Goal: Find specific page/section: Find specific page/section

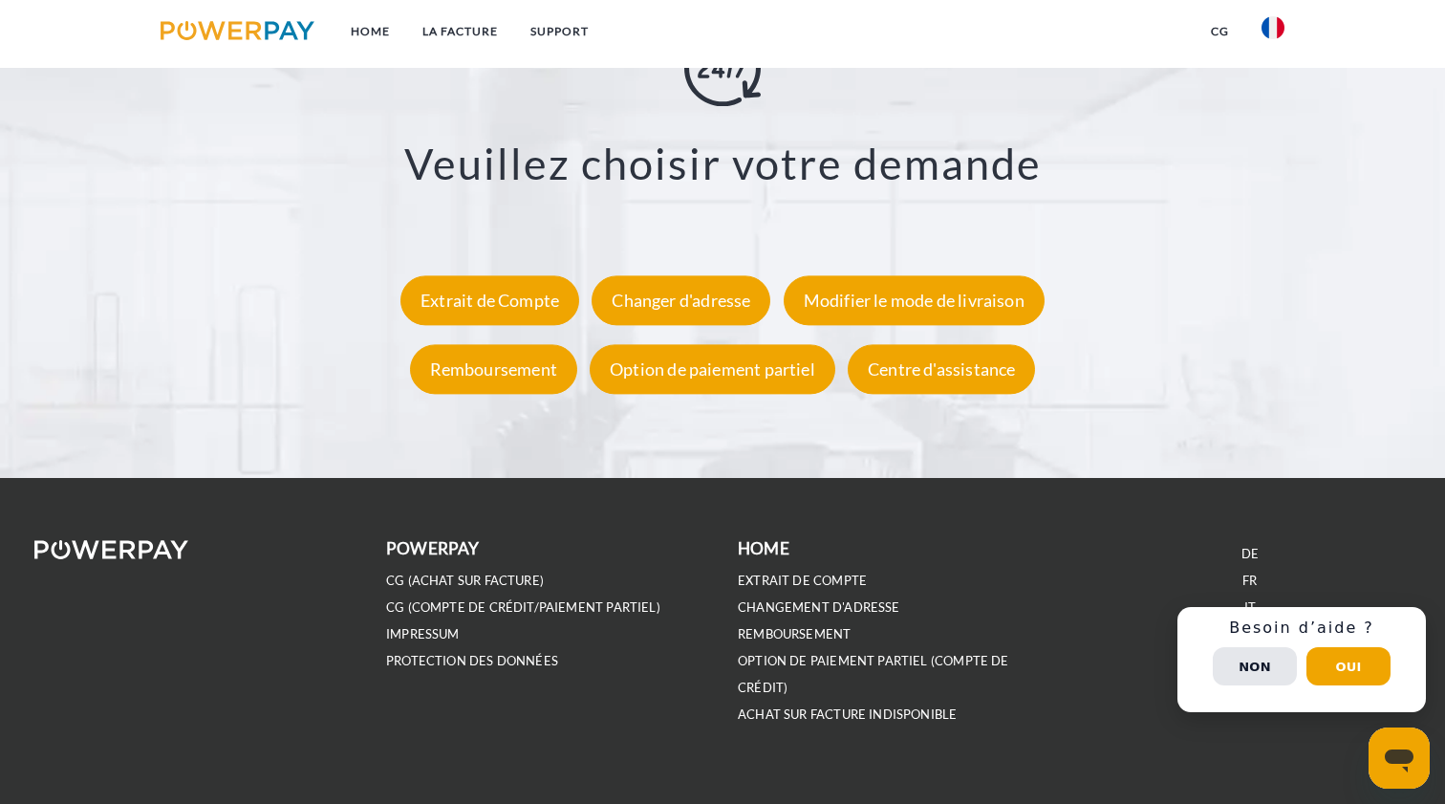
scroll to position [3565, 0]
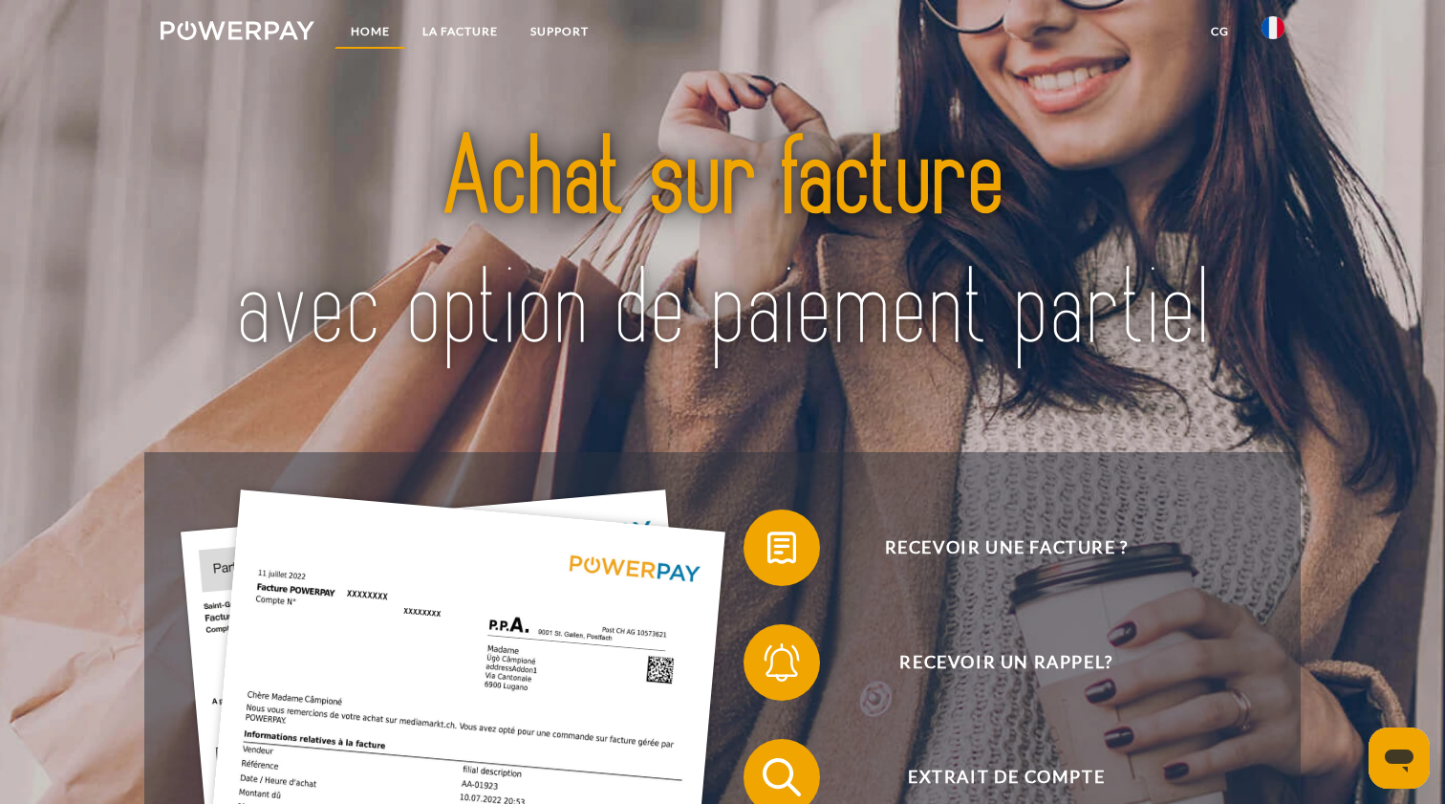
click at [382, 21] on link "Home" at bounding box center [371, 31] width 72 height 34
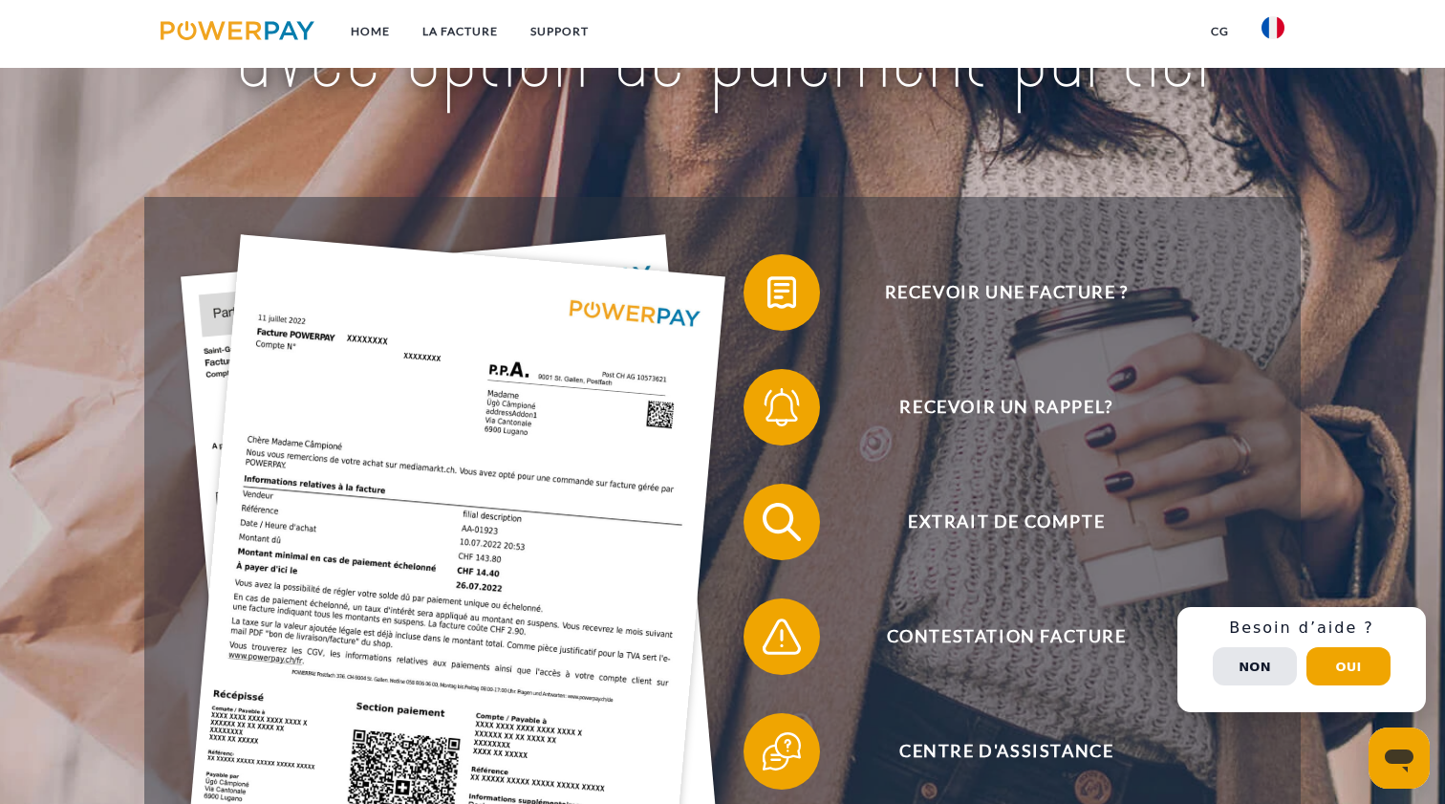
scroll to position [261, 0]
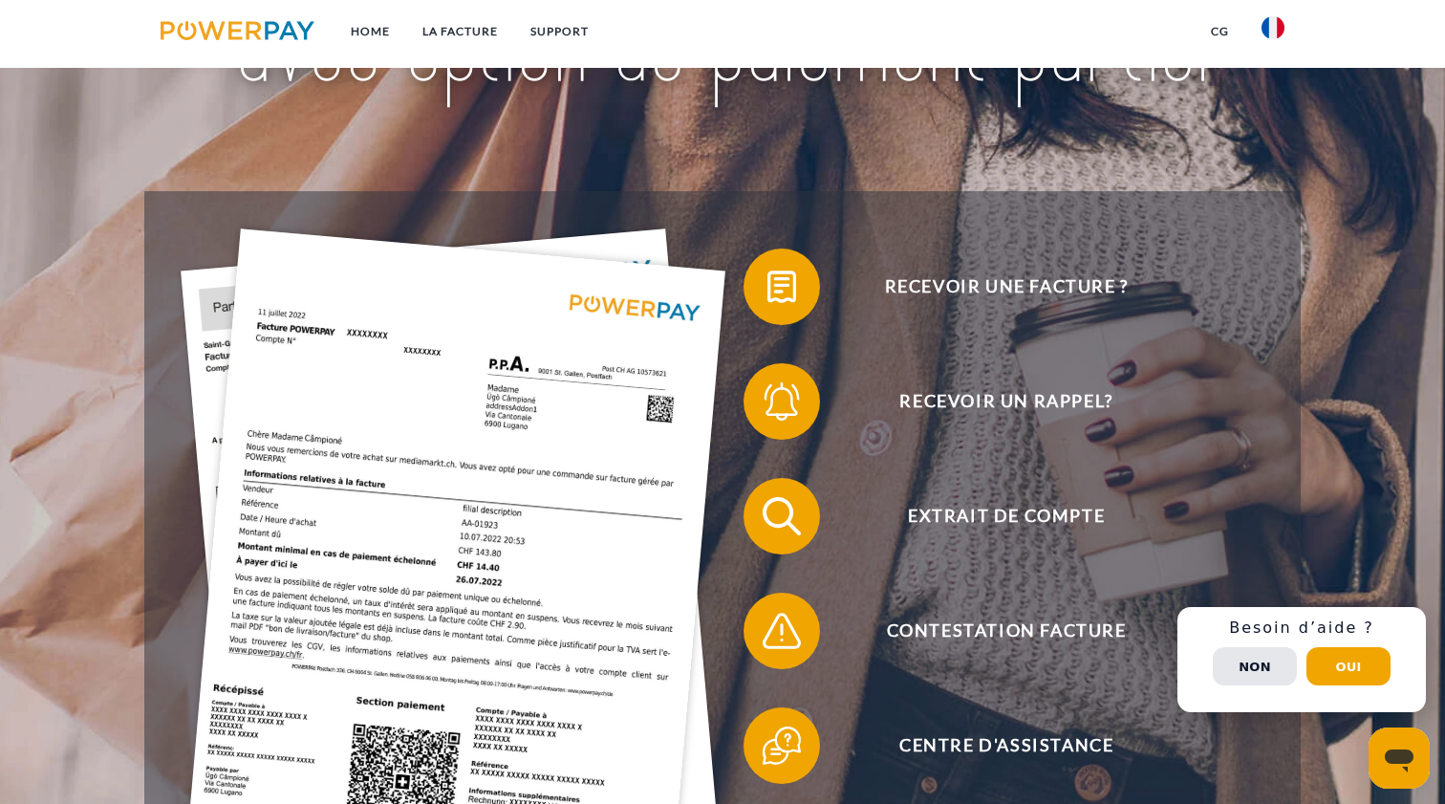
click at [1279, 36] on img at bounding box center [1273, 27] width 23 height 23
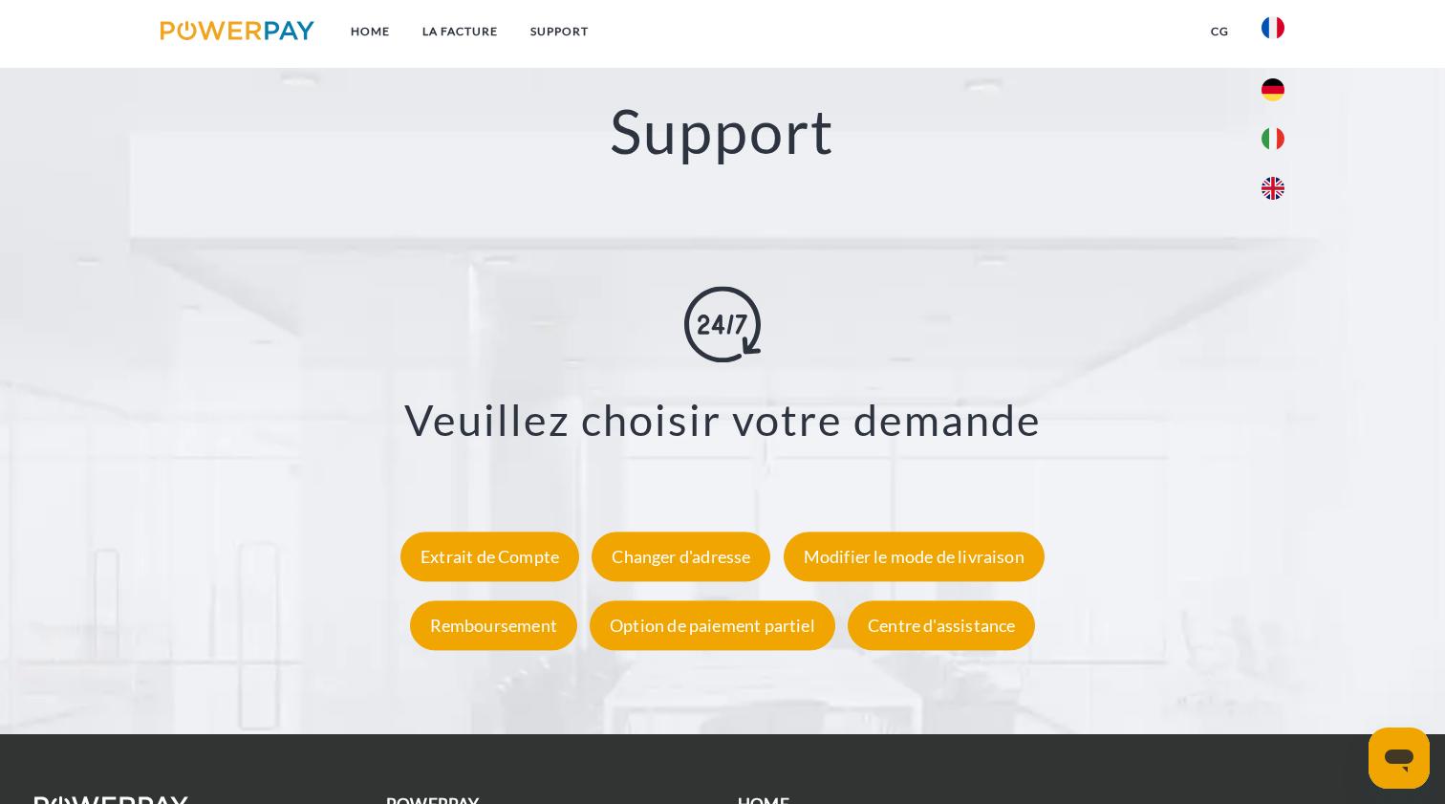
scroll to position [3320, 0]
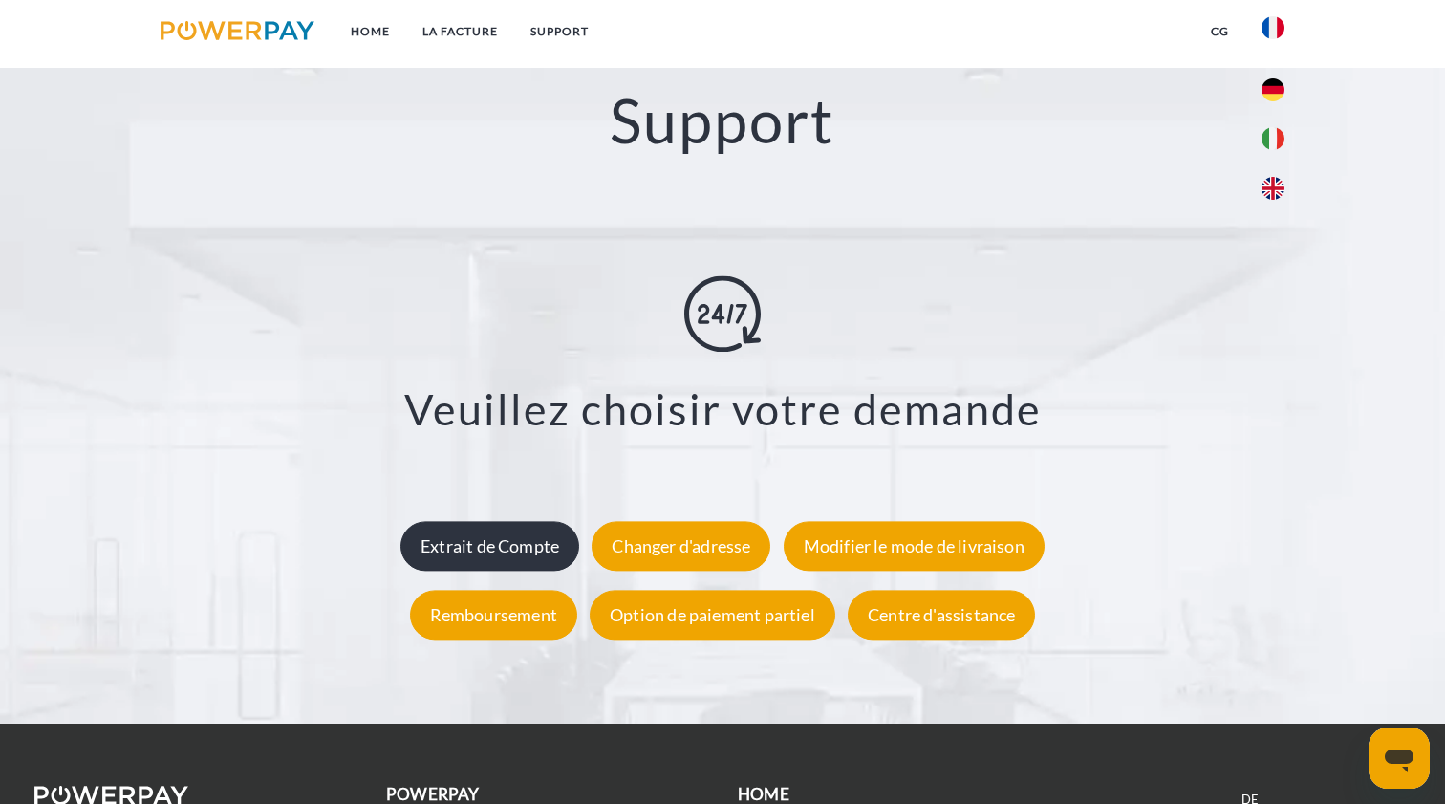
click at [519, 535] on div "Extrait de Compte" at bounding box center [490, 547] width 179 height 50
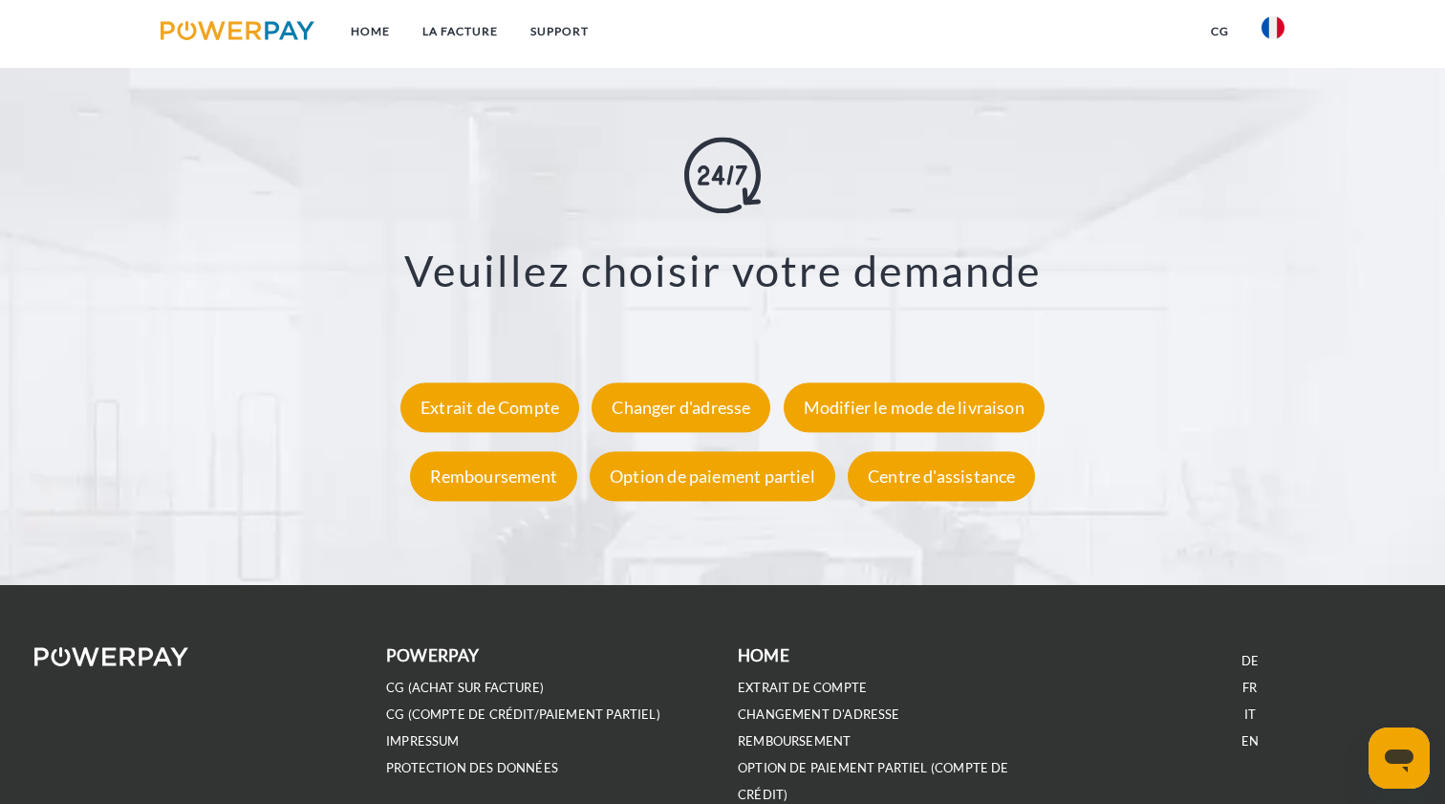
scroll to position [3466, 0]
